Goal: Task Accomplishment & Management: Use online tool/utility

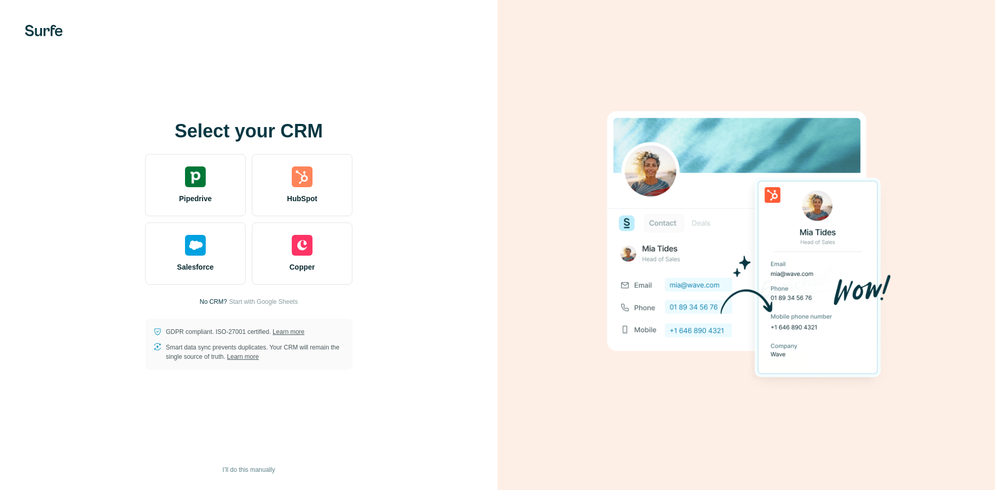
click at [293, 179] on img at bounding box center [302, 176] width 21 height 21
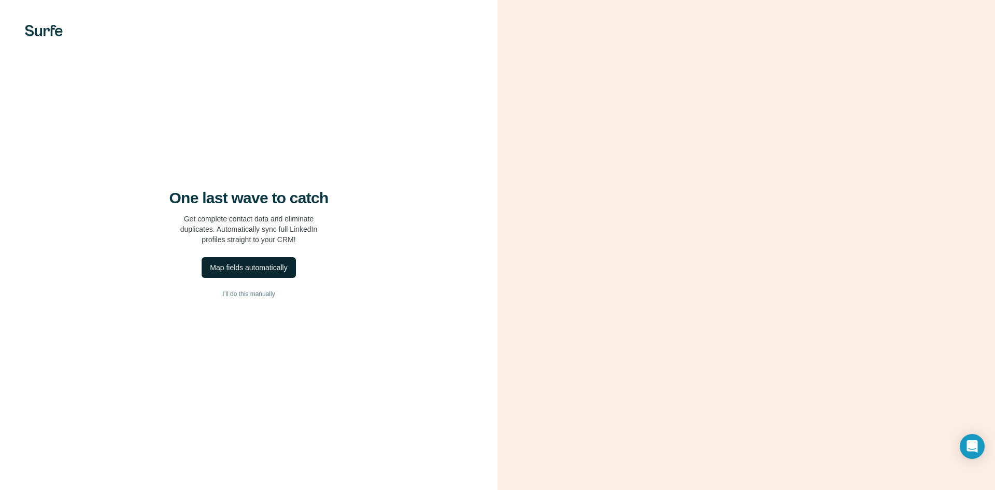
click at [240, 265] on div "Map fields automatically" at bounding box center [248, 267] width 77 height 10
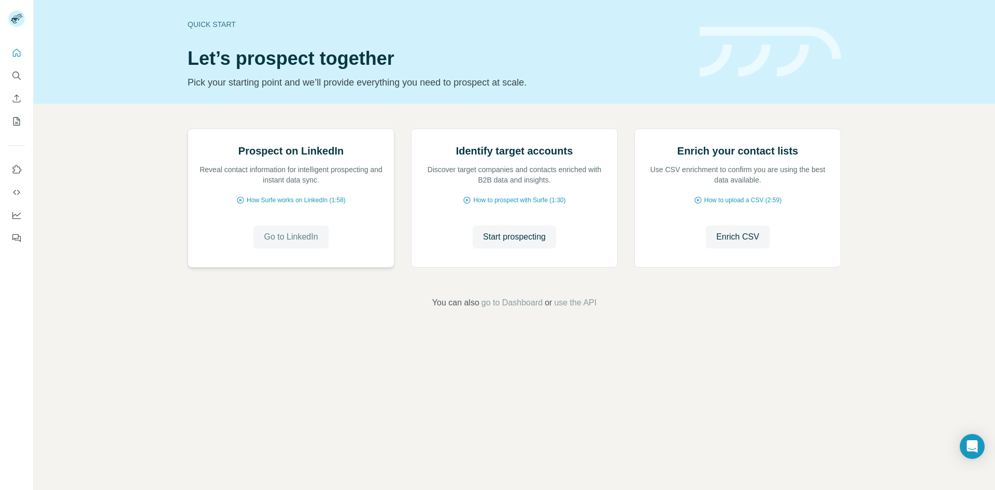
click at [297, 243] on span "Go to LinkedIn" at bounding box center [291, 237] width 54 height 12
click at [522, 243] on span "Start prospecting" at bounding box center [514, 237] width 63 height 12
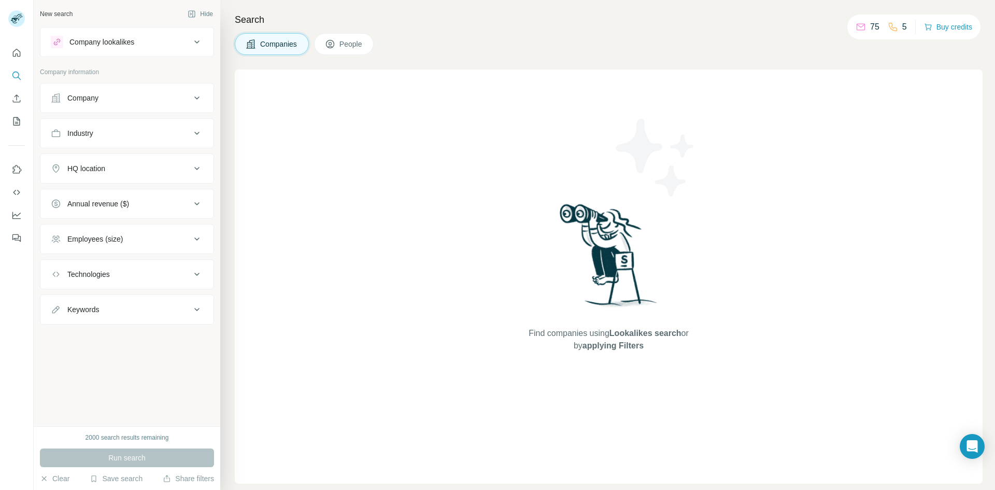
click at [889, 26] on icon at bounding box center [892, 27] width 10 height 10
click at [639, 45] on div "Companies People" at bounding box center [609, 44] width 748 height 22
click at [112, 98] on div "Company" at bounding box center [121, 98] width 140 height 10
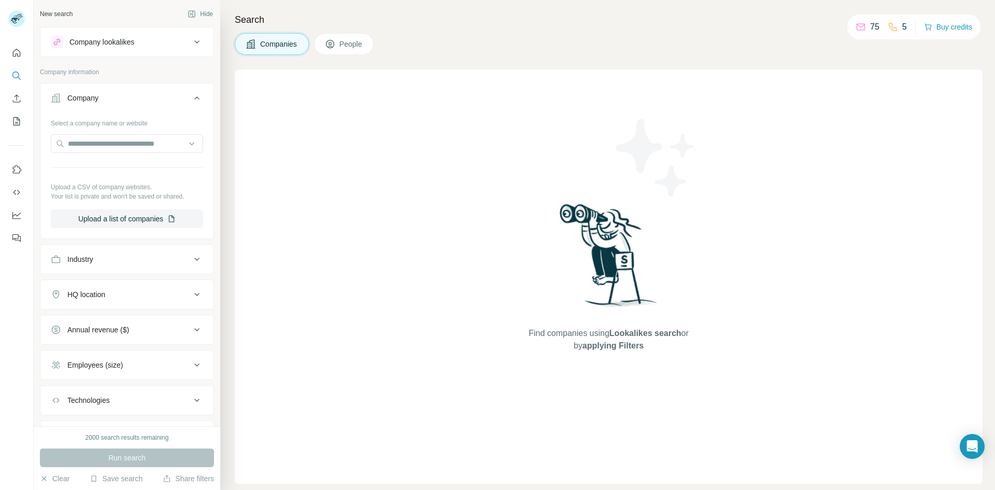
click at [112, 98] on div "Company" at bounding box center [121, 98] width 140 height 10
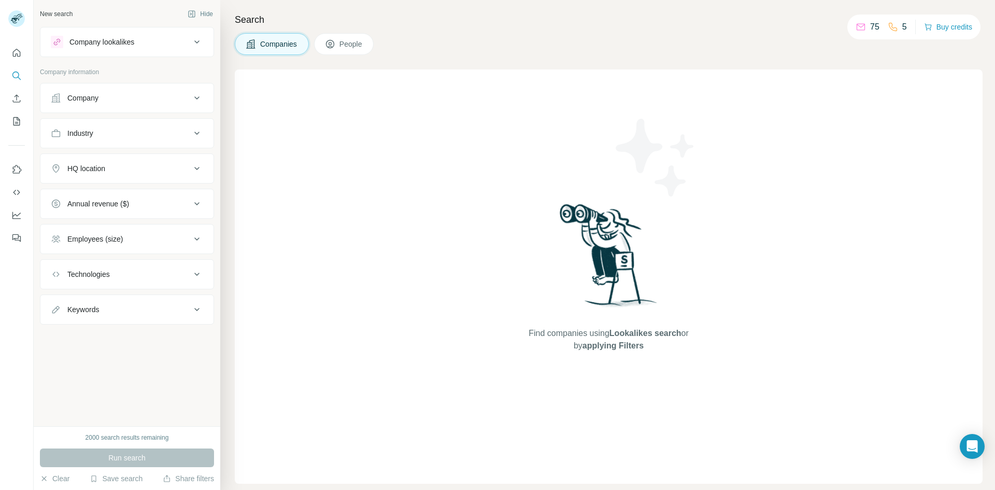
click at [112, 164] on div "HQ location" at bounding box center [121, 168] width 140 height 10
